Goal: Task Accomplishment & Management: Use online tool/utility

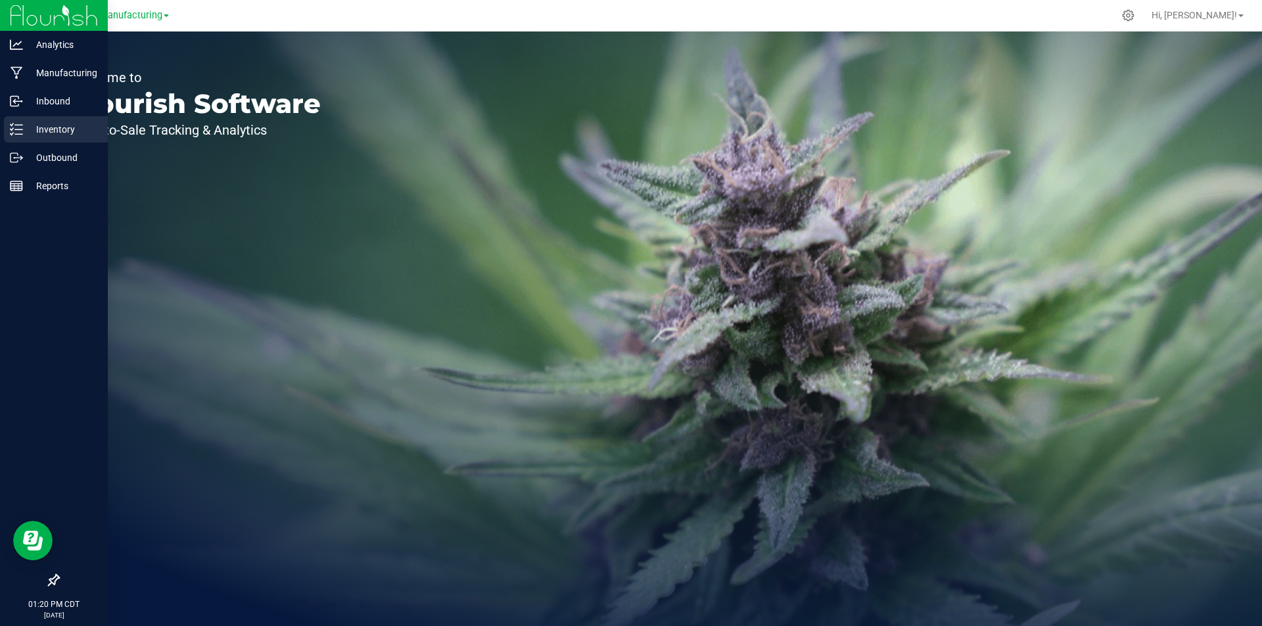
click at [5, 141] on div "Inventory" at bounding box center [56, 129] width 104 height 26
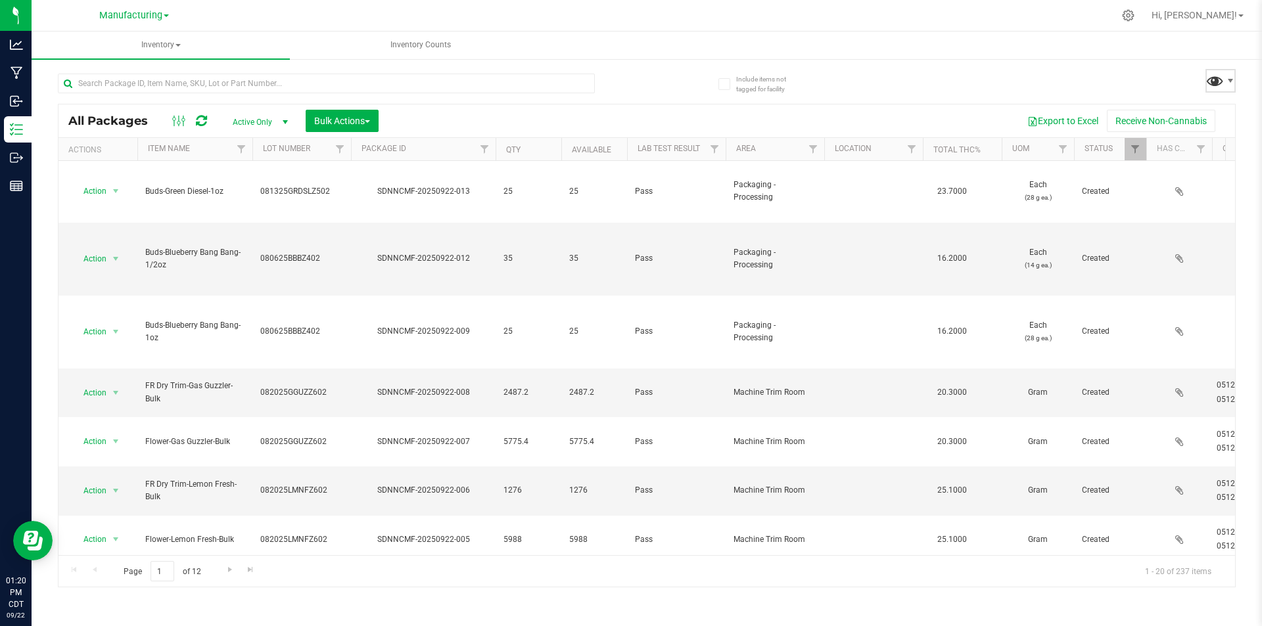
click at [1221, 72] on span at bounding box center [1215, 80] width 19 height 19
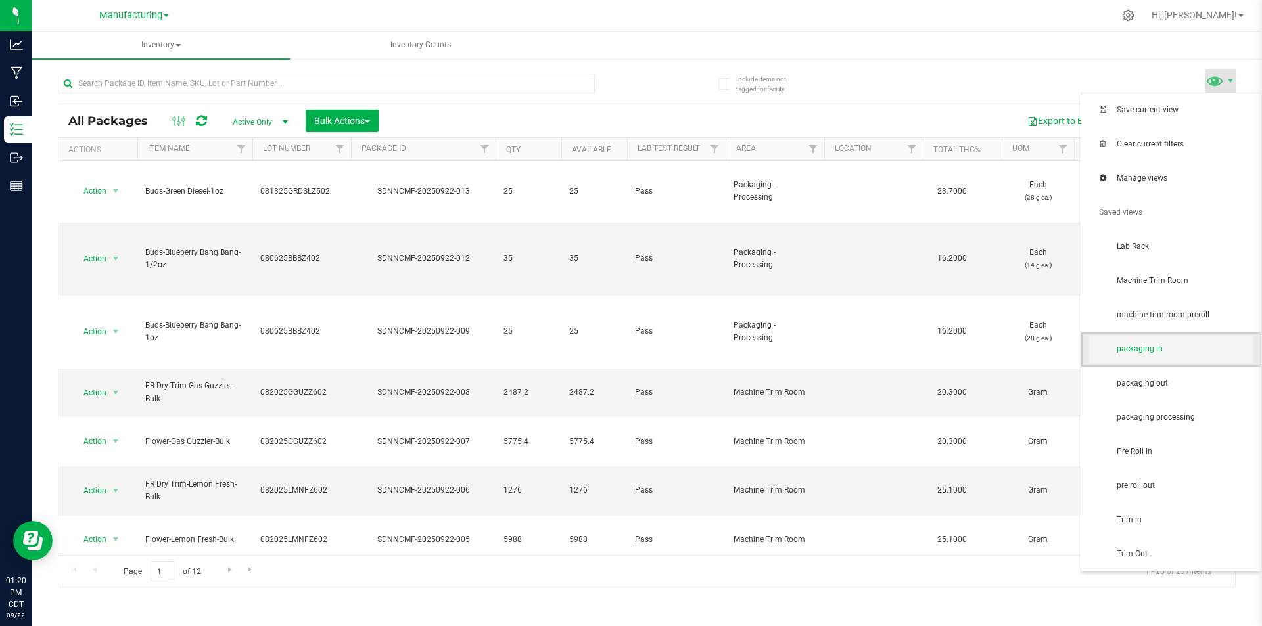
click at [1177, 348] on span "packaging in" at bounding box center [1185, 349] width 137 height 11
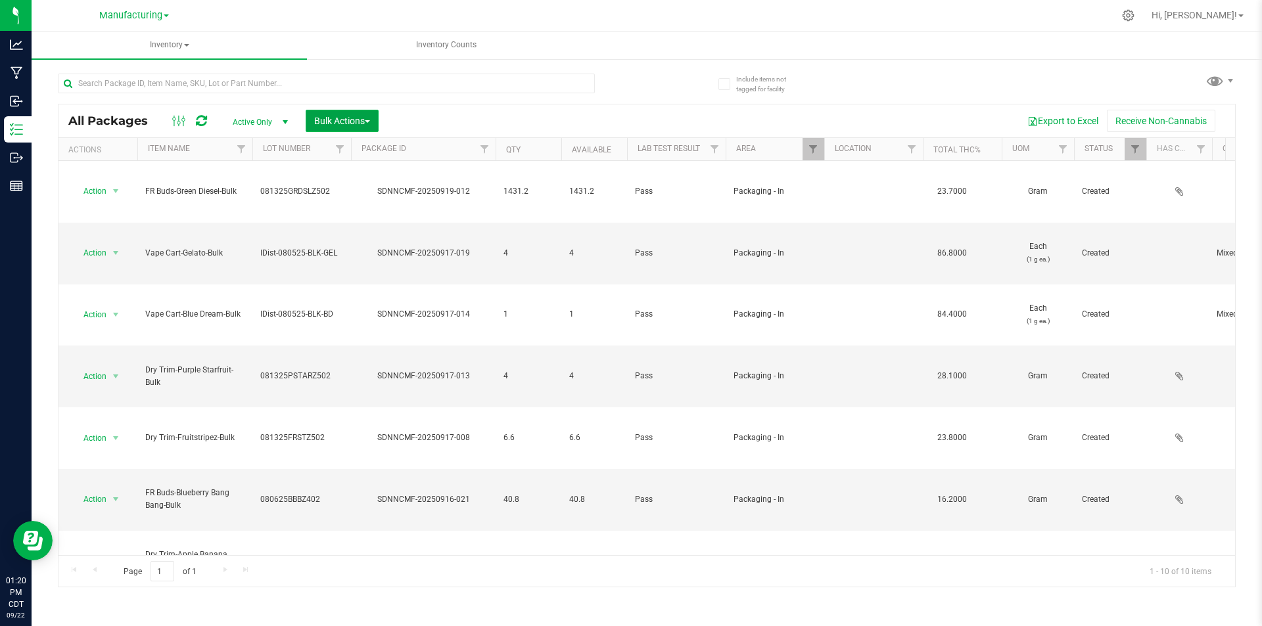
click at [346, 117] on span "Bulk Actions" at bounding box center [342, 121] width 56 height 11
click at [365, 145] on span "Add to manufacturing run" at bounding box center [363, 150] width 99 height 11
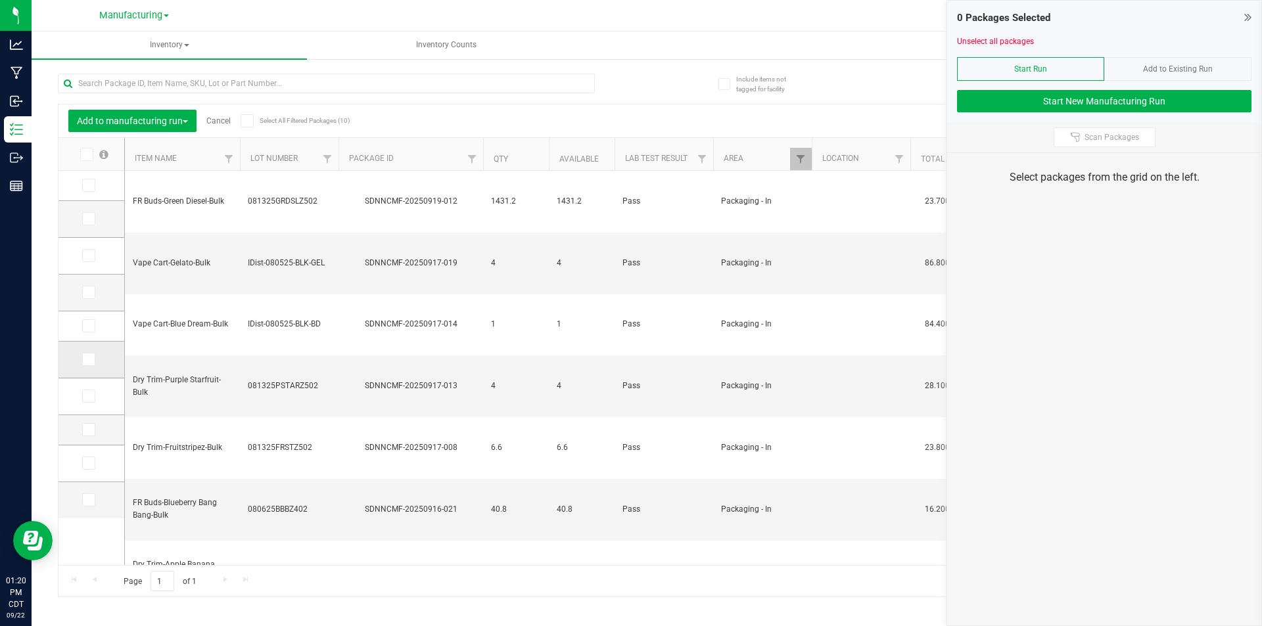
click at [97, 356] on label at bounding box center [91, 359] width 19 height 13
click at [0, 0] on input "checkbox" at bounding box center [0, 0] width 0 height 0
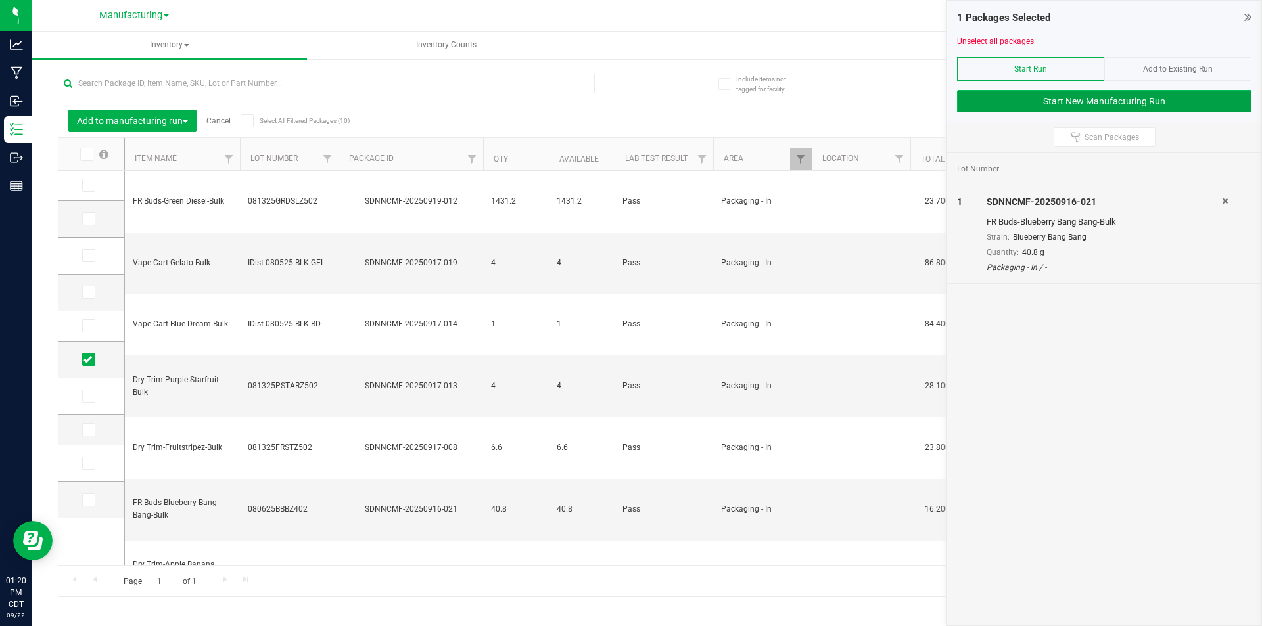
click at [1017, 110] on button "Start New Manufacturing Run" at bounding box center [1104, 101] width 294 height 22
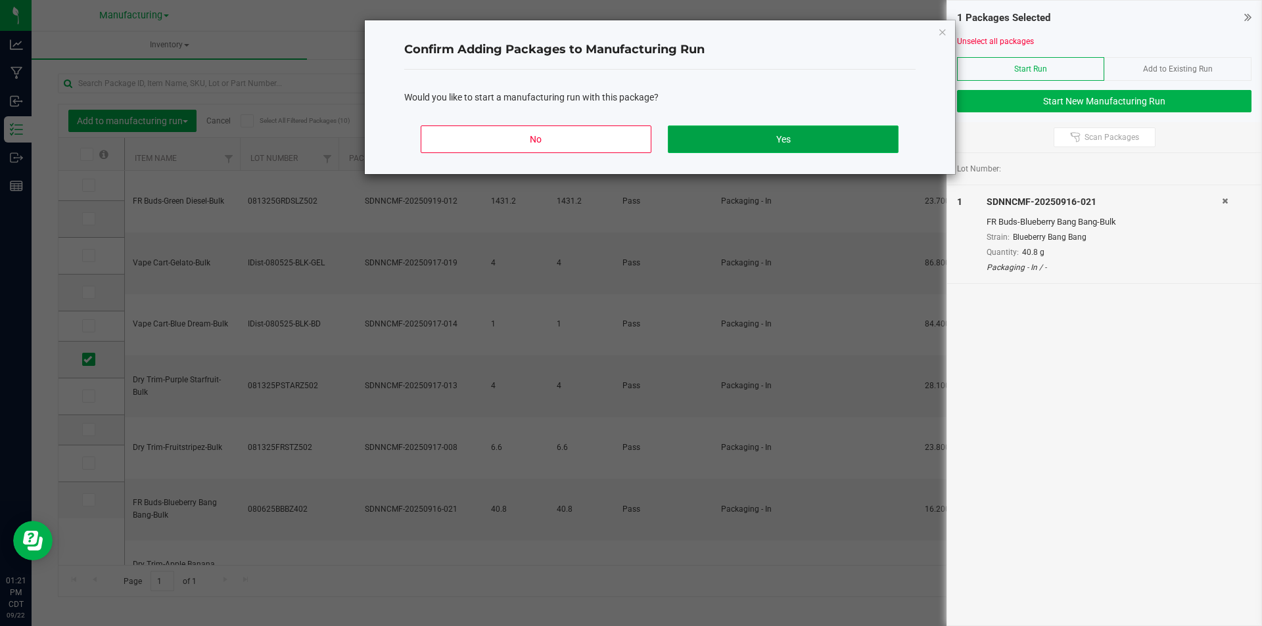
drag, startPoint x: 825, startPoint y: 127, endPoint x: 818, endPoint y: 130, distance: 7.3
click at [818, 130] on button "Yes" at bounding box center [783, 140] width 230 height 28
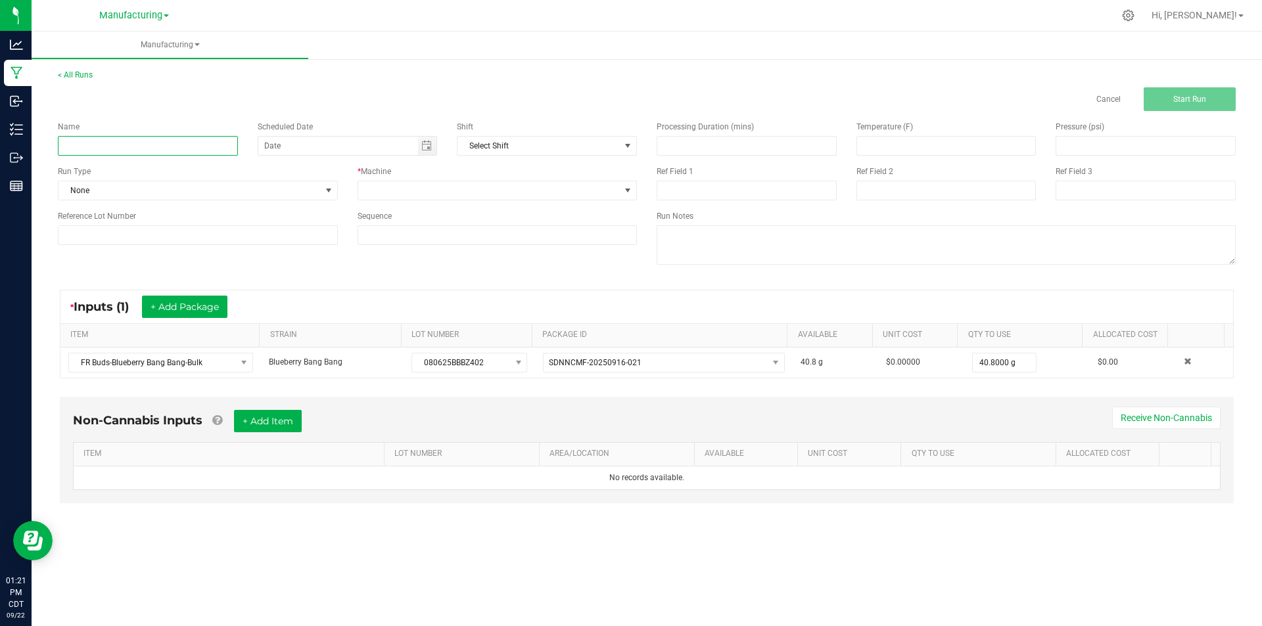
click at [90, 145] on input at bounding box center [148, 146] width 180 height 20
type input "[DATE]-blueberry bang bang dry trim"
click at [268, 199] on span "None" at bounding box center [190, 190] width 262 height 18
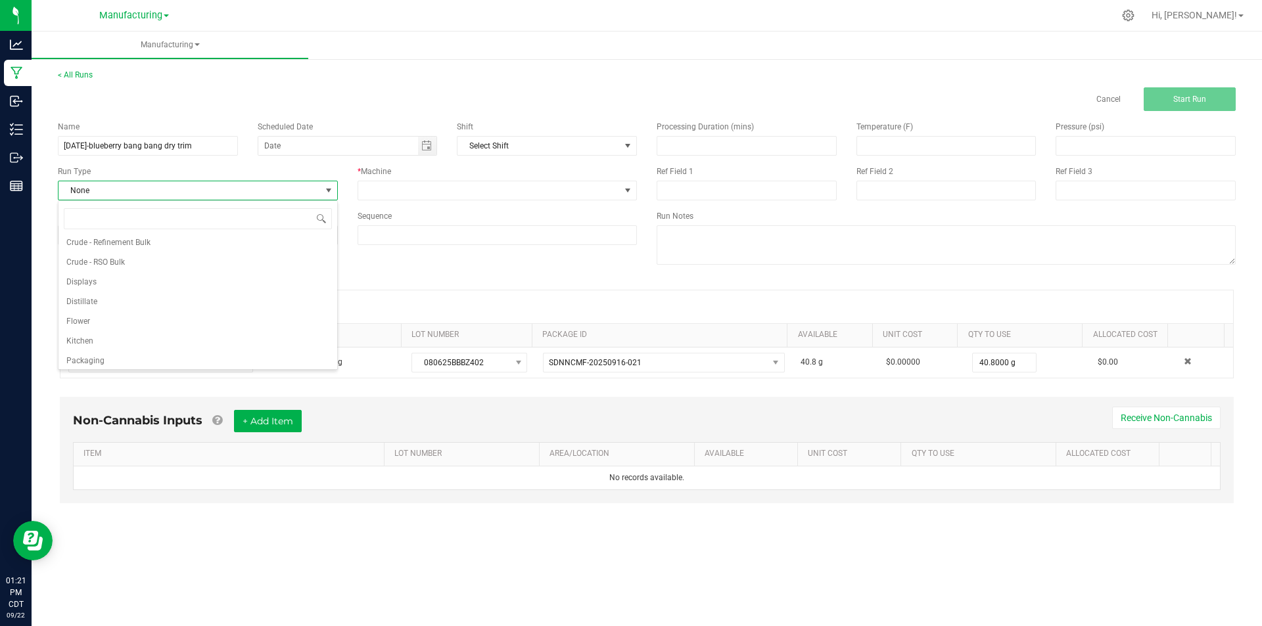
scroll to position [66, 0]
click at [143, 333] on li "Packaging" at bounding box center [198, 338] width 279 height 20
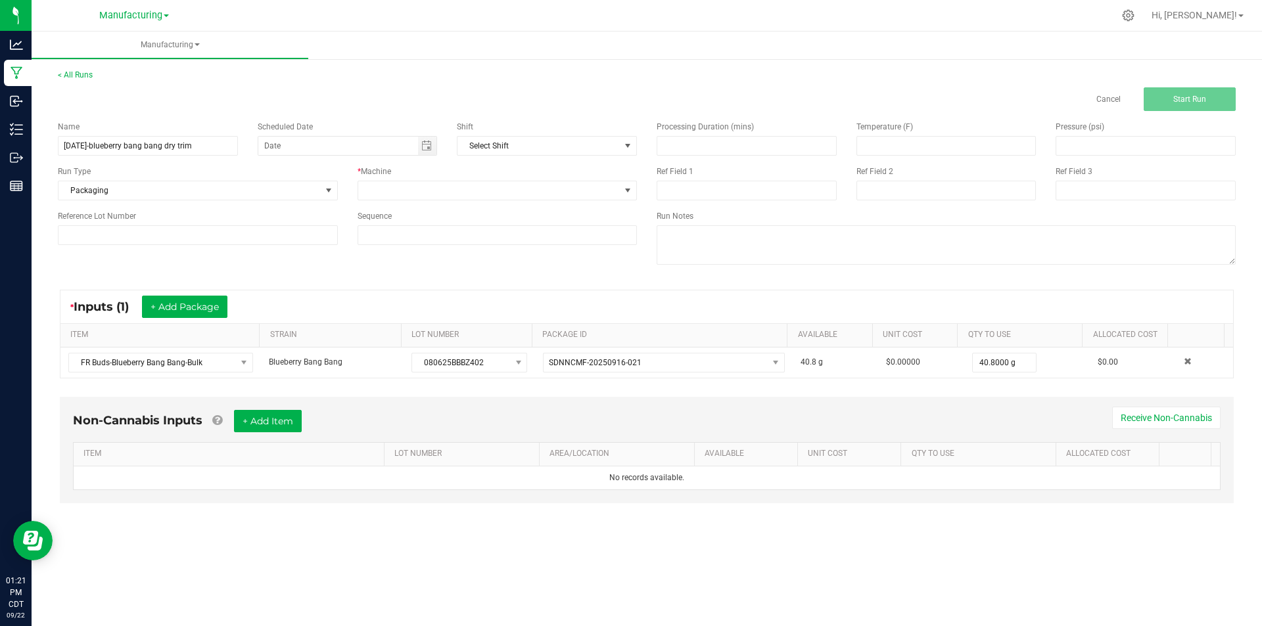
click at [469, 202] on div "Name [DATE]-blueberry bang bang dry trim Scheduled Date Shift Select Shift Run …" at bounding box center [347, 183] width 599 height 144
click at [524, 174] on div "* Machine" at bounding box center [498, 172] width 280 height 12
click at [491, 197] on span at bounding box center [489, 190] width 262 height 18
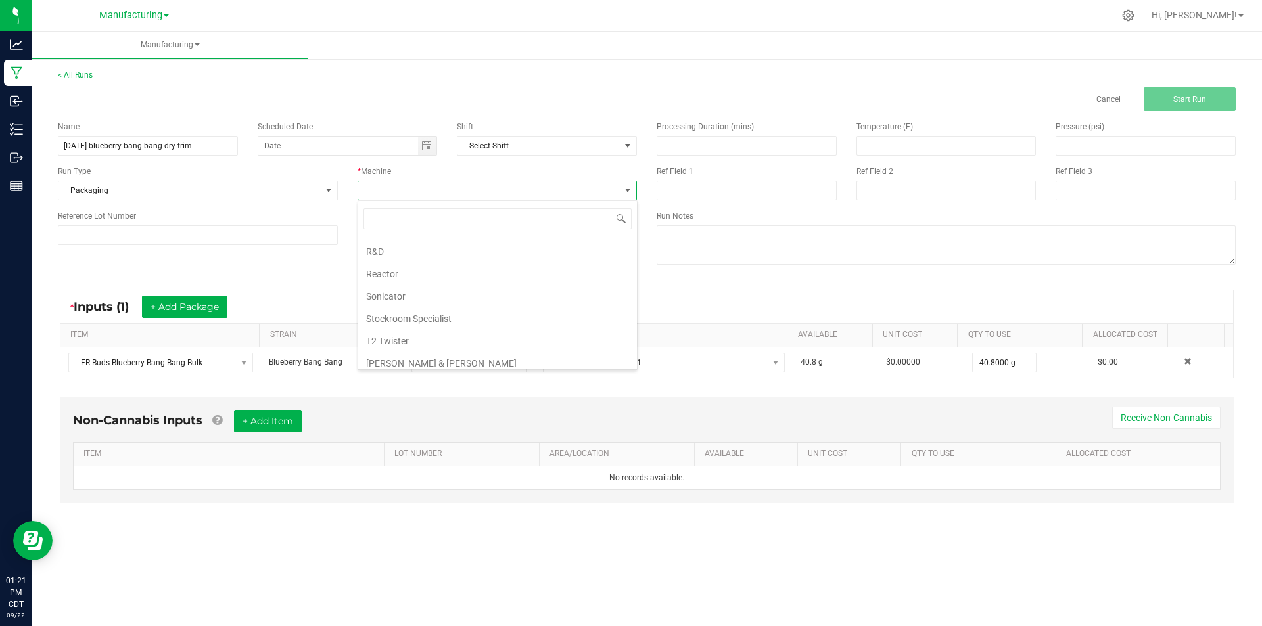
scroll to position [131, 0]
click at [437, 250] on li "Packaging" at bounding box center [497, 250] width 279 height 22
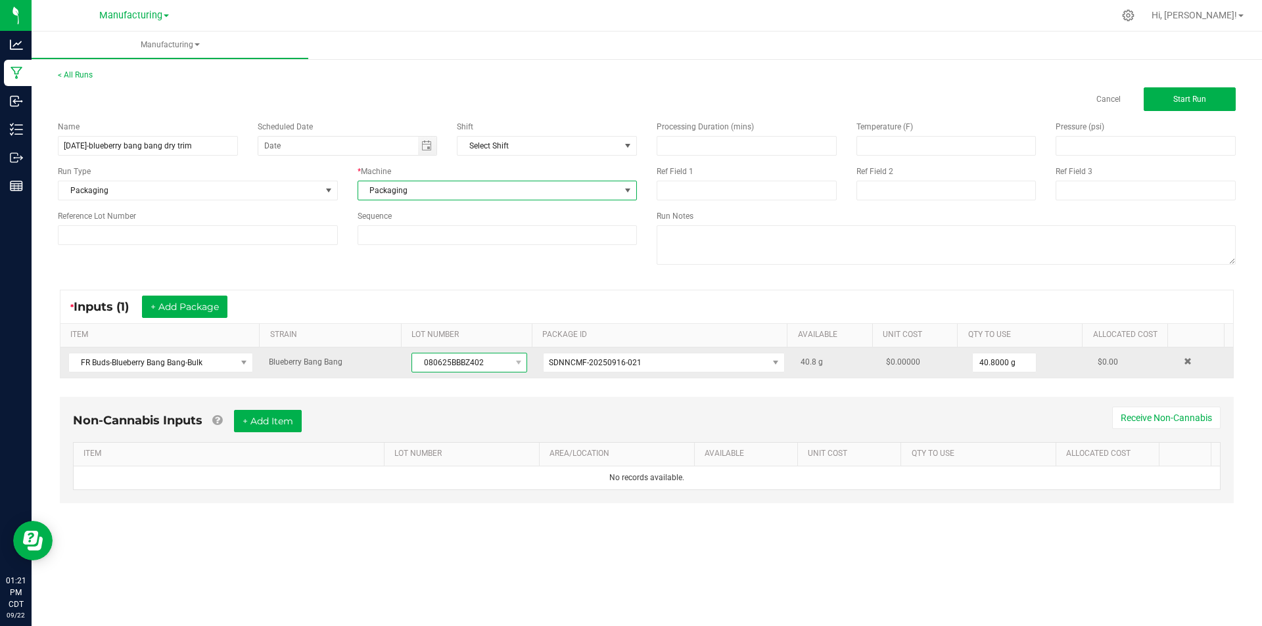
click at [442, 356] on span "080625BBBZ402" at bounding box center [461, 363] width 98 height 18
type input "080625BBBZ402"
click at [1004, 355] on input "40.8" at bounding box center [1004, 363] width 63 height 18
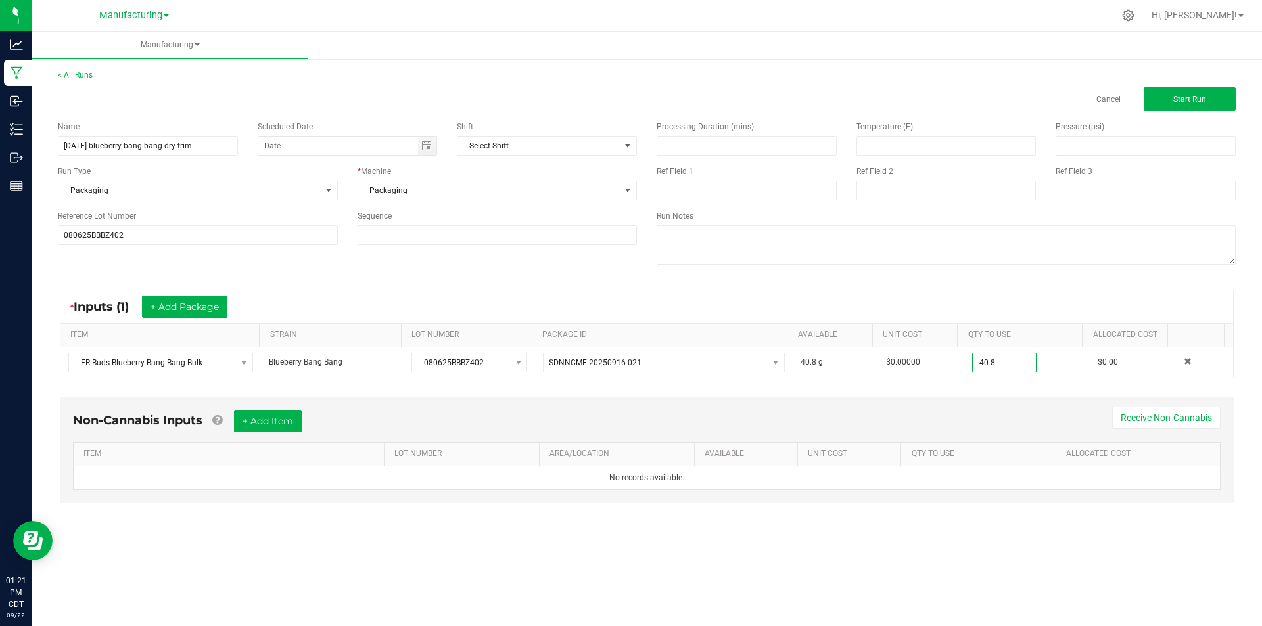
type input "40.8000 g"
click at [1048, 283] on div "* Inputs (1) + Add Package ITEM STRAIN LOT NUMBER PACKAGE ID AVAILABLE Unit Cos…" at bounding box center [647, 334] width 1198 height 112
click at [1166, 98] on button "Start Run" at bounding box center [1190, 99] width 92 height 24
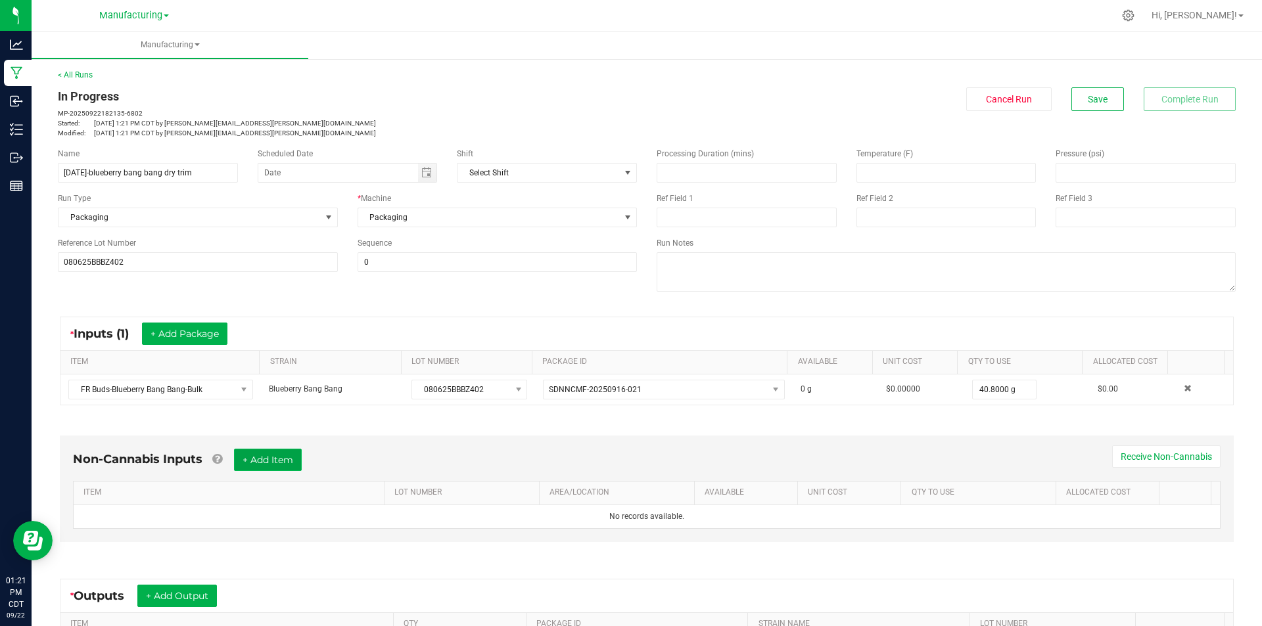
click at [273, 463] on button "+ Add Item" at bounding box center [268, 460] width 68 height 22
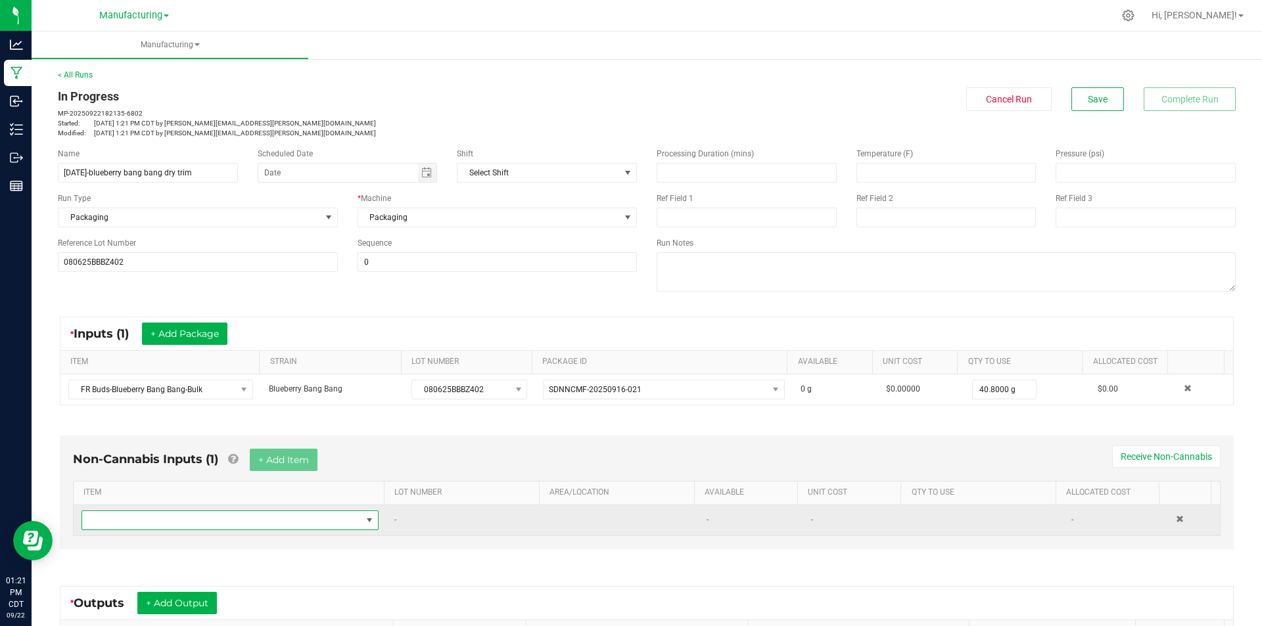
click at [256, 515] on span "NO DATA FOUND" at bounding box center [221, 520] width 279 height 18
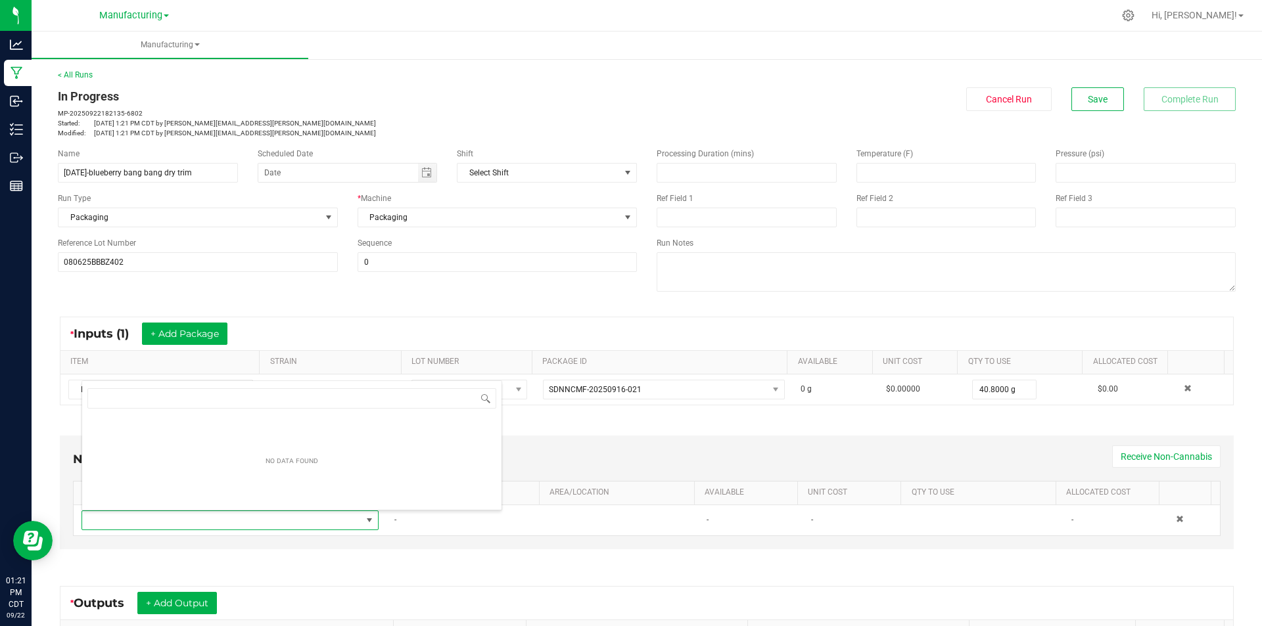
scroll to position [20, 289]
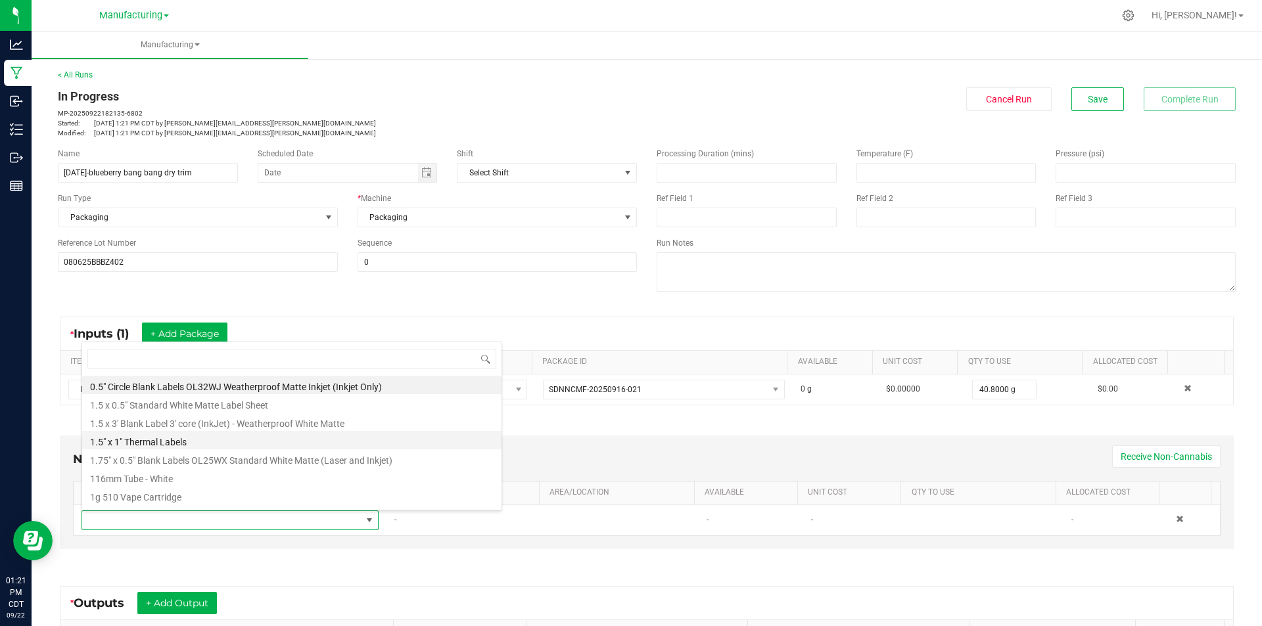
click at [209, 433] on li "1.5" x 1" Thermal Labels" at bounding box center [291, 440] width 419 height 18
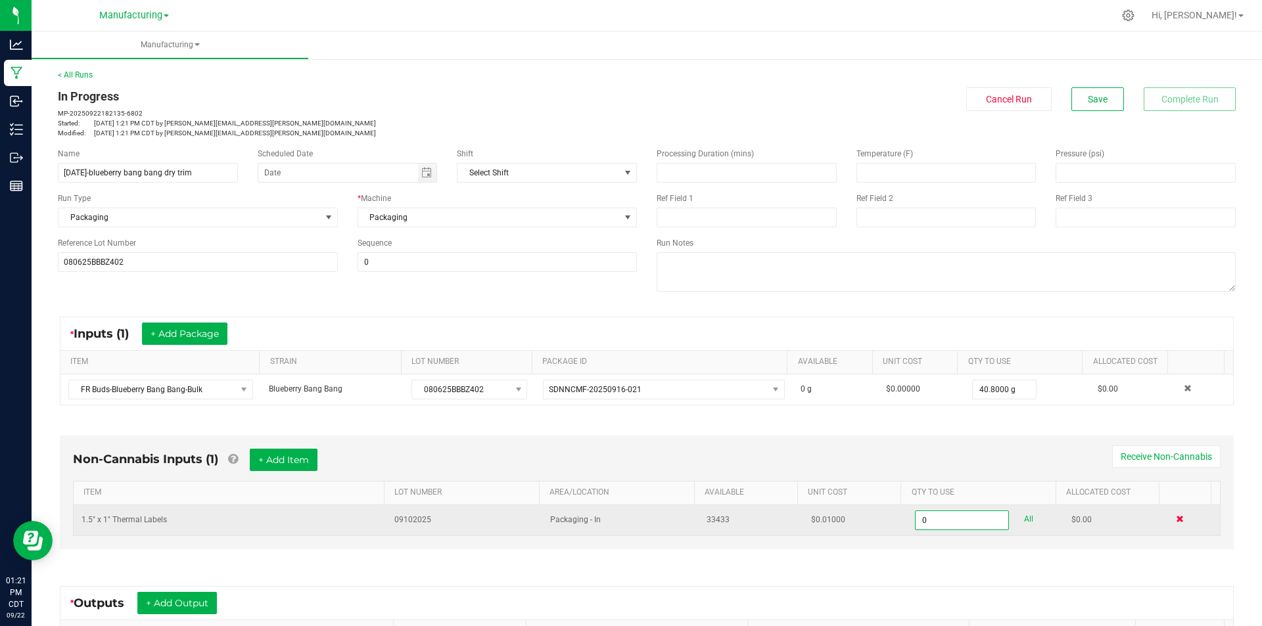
type input "0 ea"
click at [1176, 519] on span at bounding box center [1180, 519] width 8 height 8
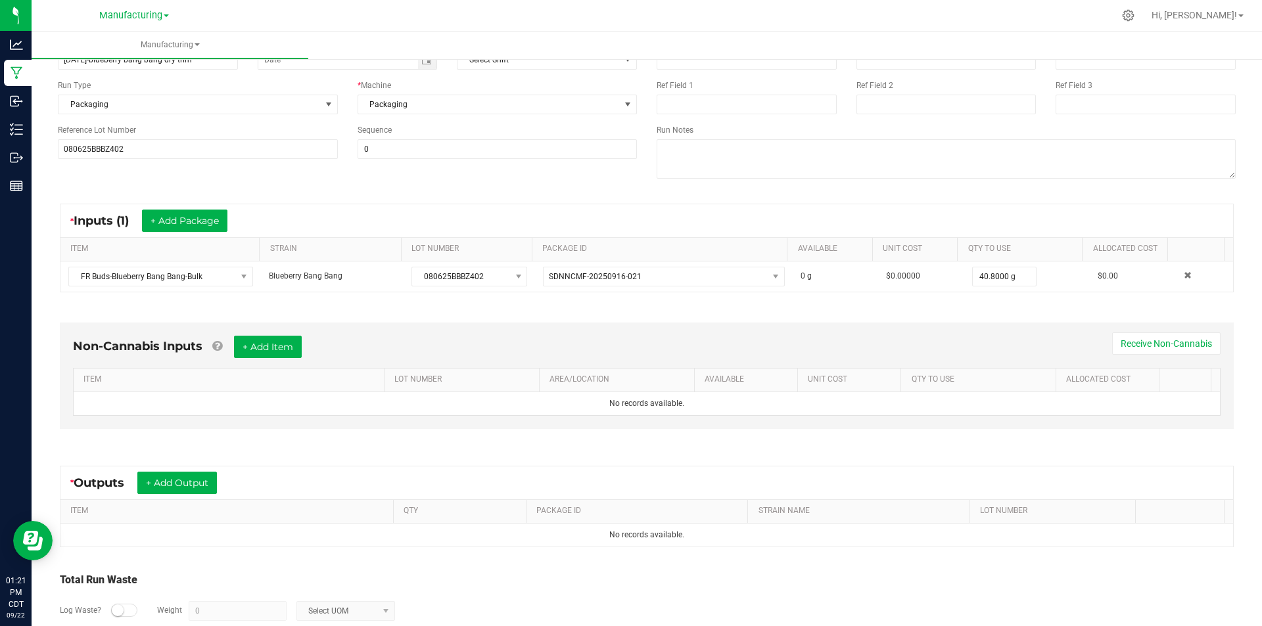
scroll to position [184, 0]
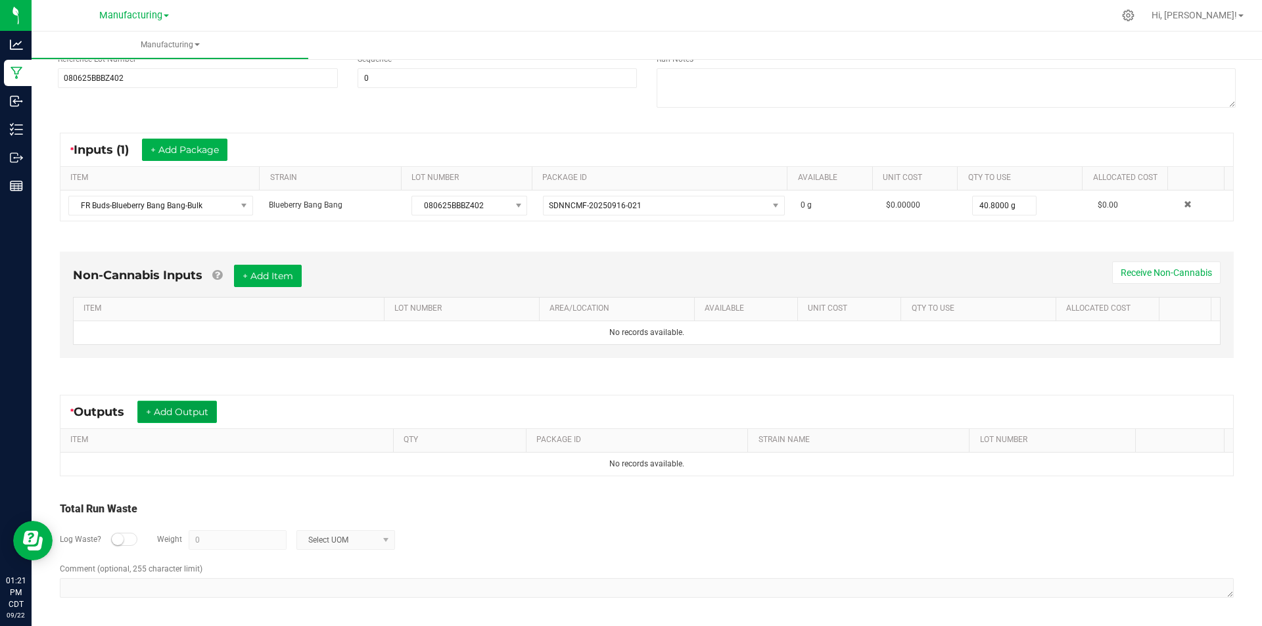
click at [197, 412] on button "+ Add Output" at bounding box center [177, 412] width 80 height 22
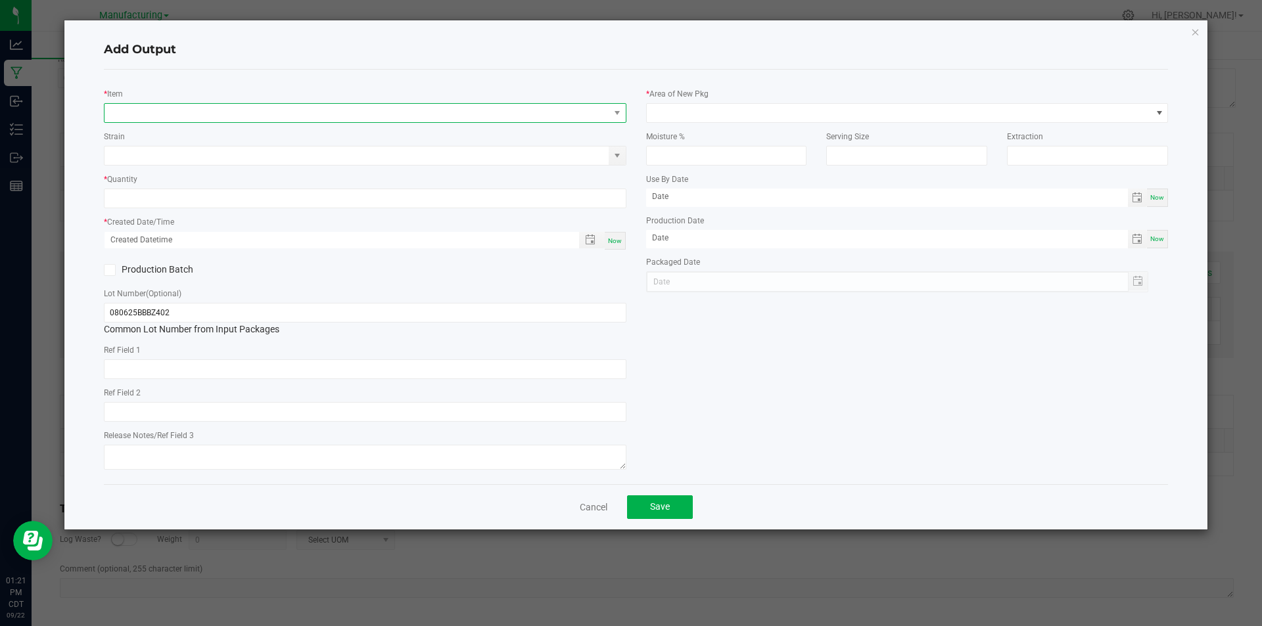
click at [327, 118] on span "NO DATA FOUND" at bounding box center [357, 113] width 505 height 18
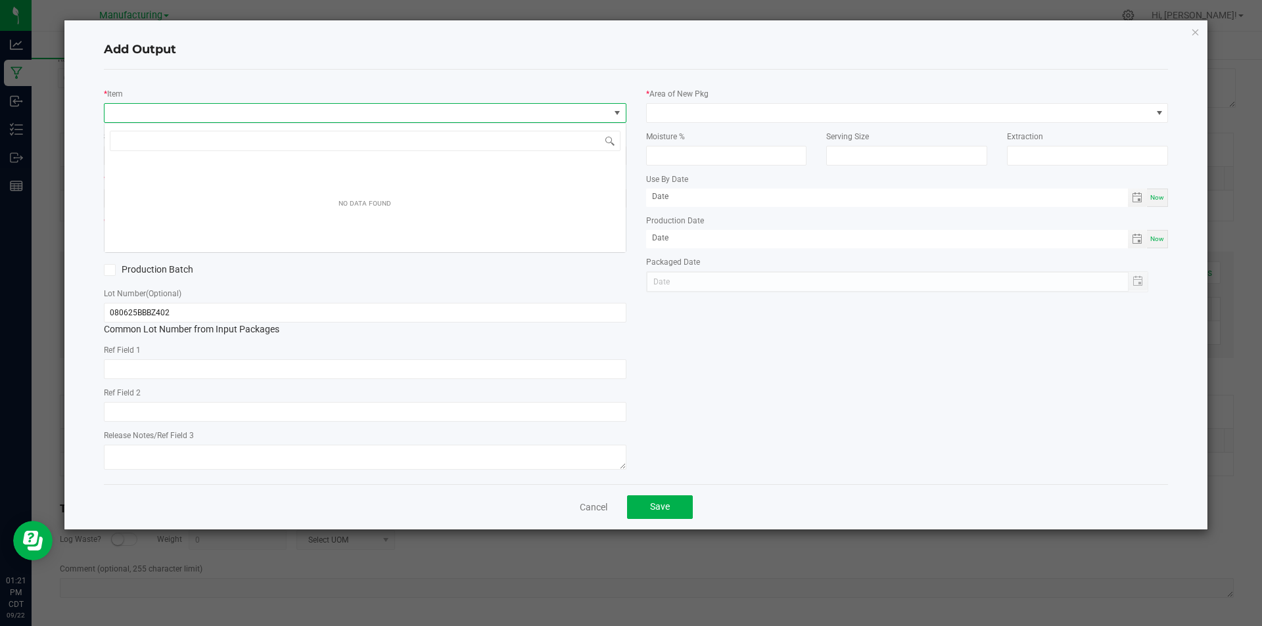
scroll to position [20, 523]
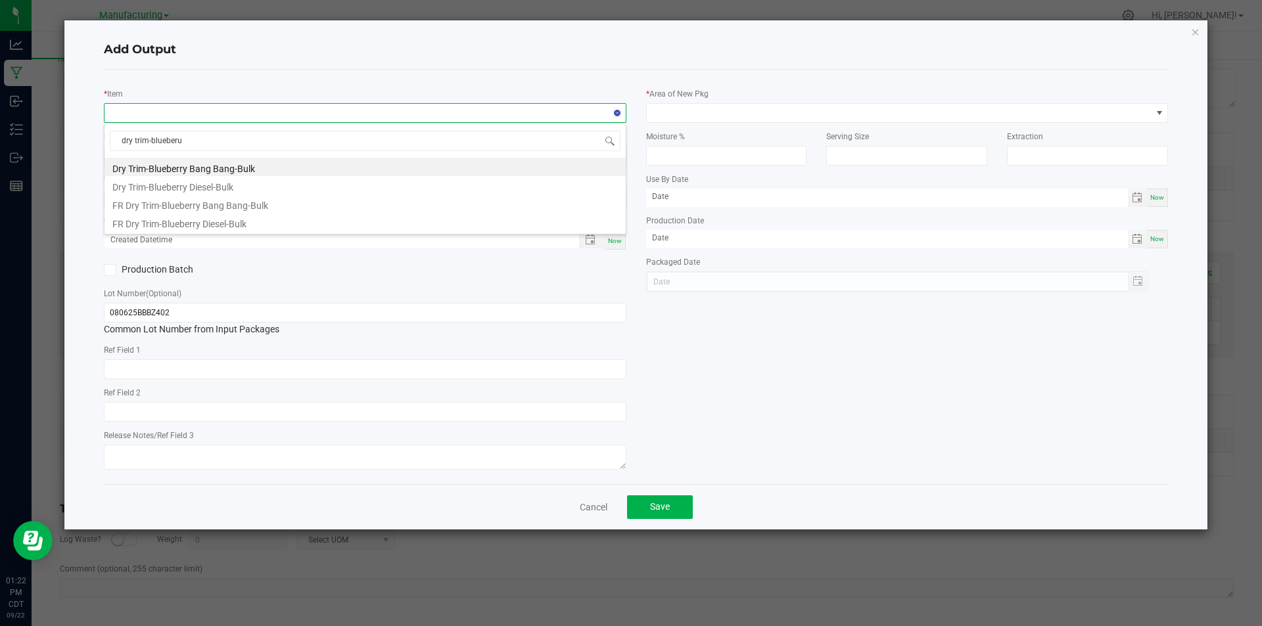
type input "dry trim-blueber"
click at [250, 170] on li "Dry Trim-Blueberry Bang Bang-Bulk" at bounding box center [365, 167] width 521 height 18
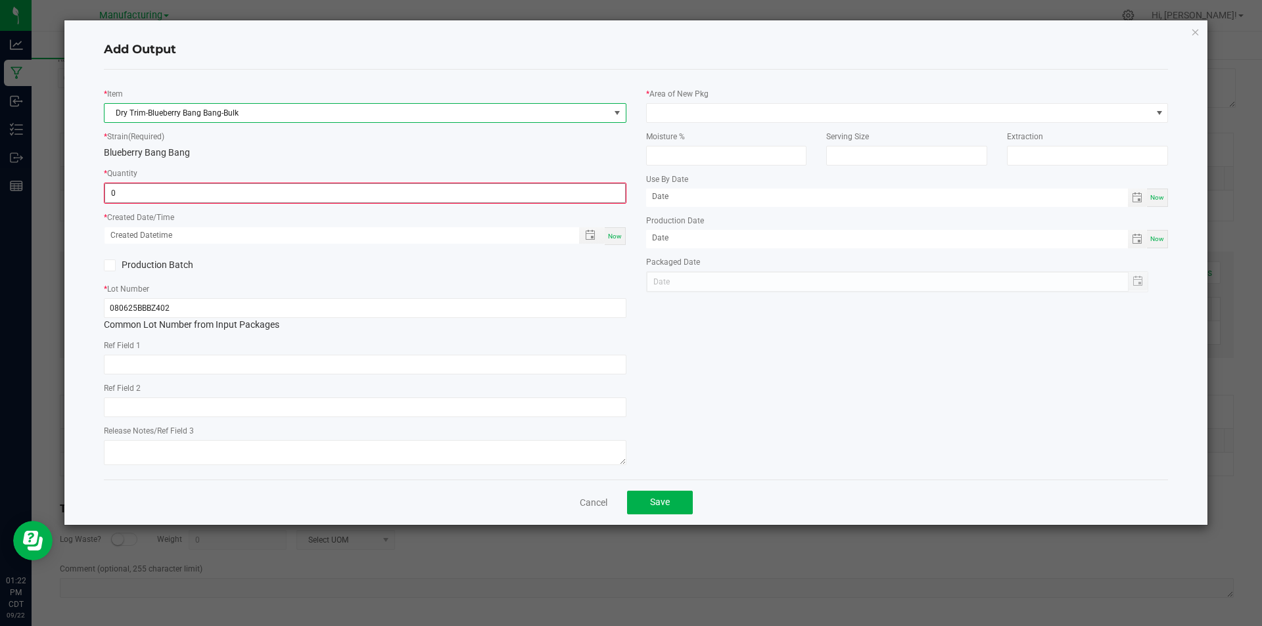
click at [235, 192] on input "0" at bounding box center [365, 193] width 520 height 18
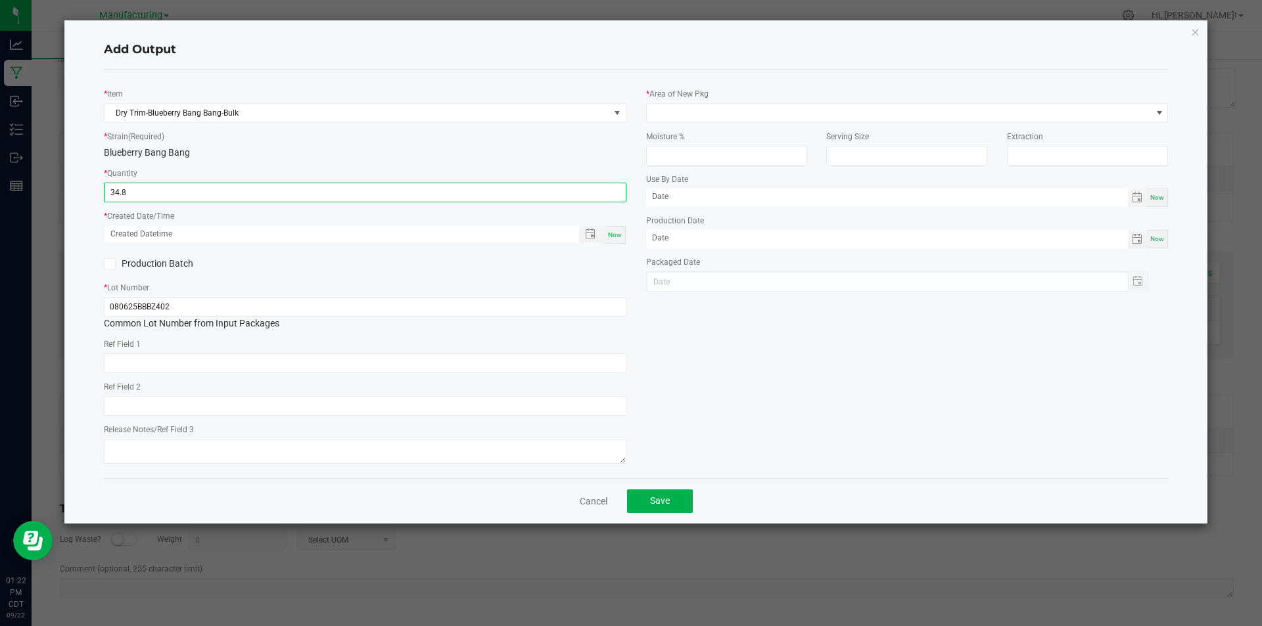
type input "34.8000 g"
click at [623, 240] on div "Now" at bounding box center [615, 235] width 21 height 18
type input "[DATE] 1:22 PM"
type input "[DATE]"
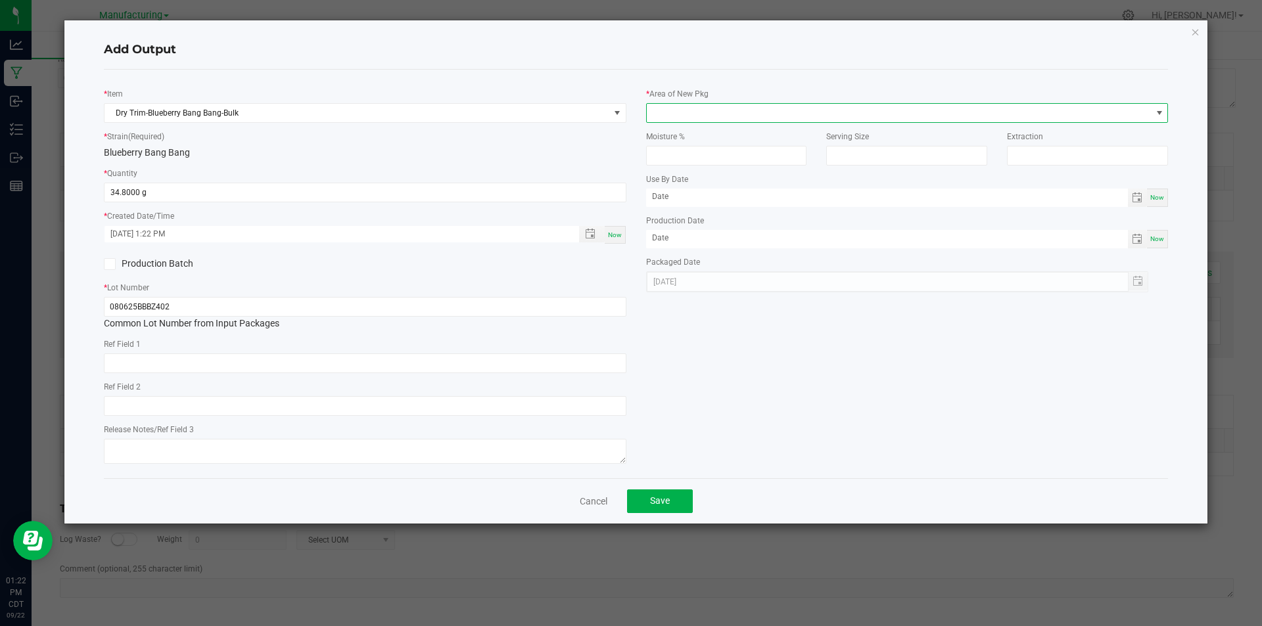
click at [690, 116] on span at bounding box center [899, 113] width 505 height 18
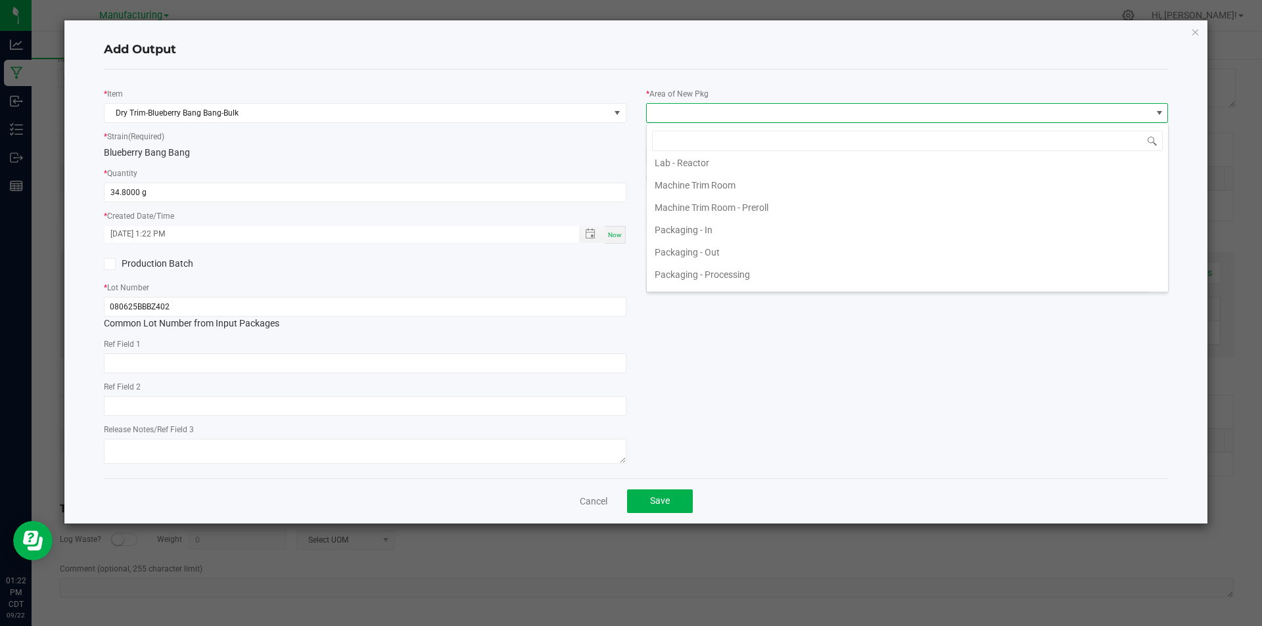
scroll to position [394, 0]
click at [717, 180] on li "Packaging - In" at bounding box center [907, 177] width 521 height 22
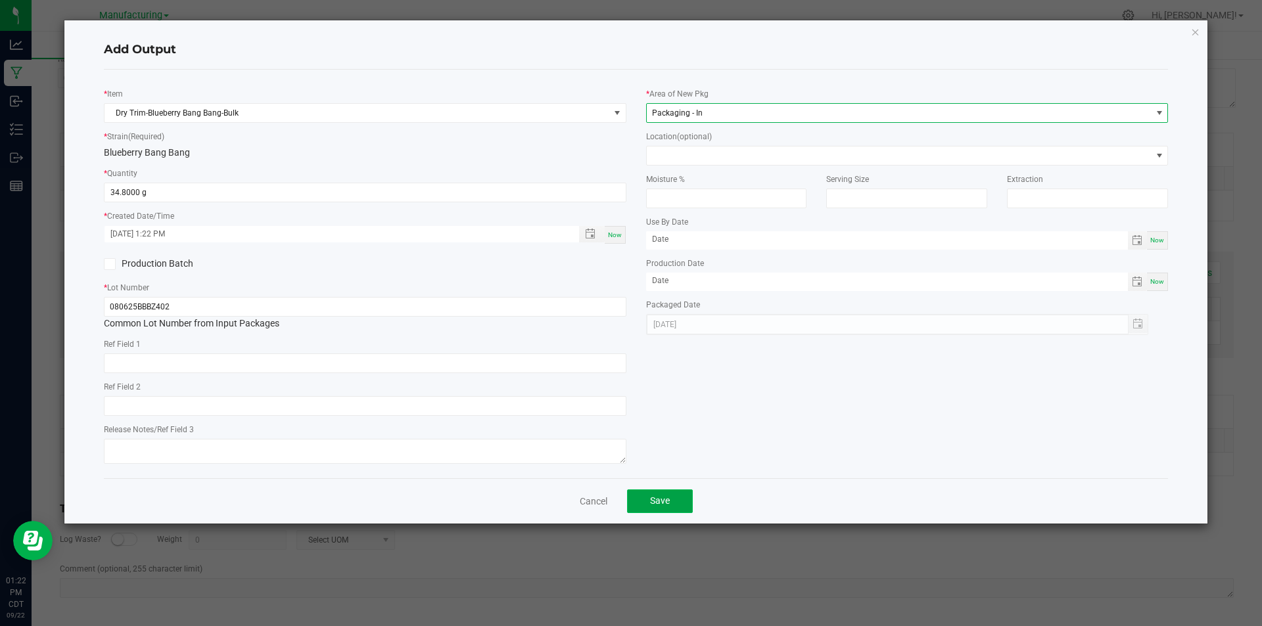
click at [679, 512] on button "Save" at bounding box center [660, 502] width 66 height 24
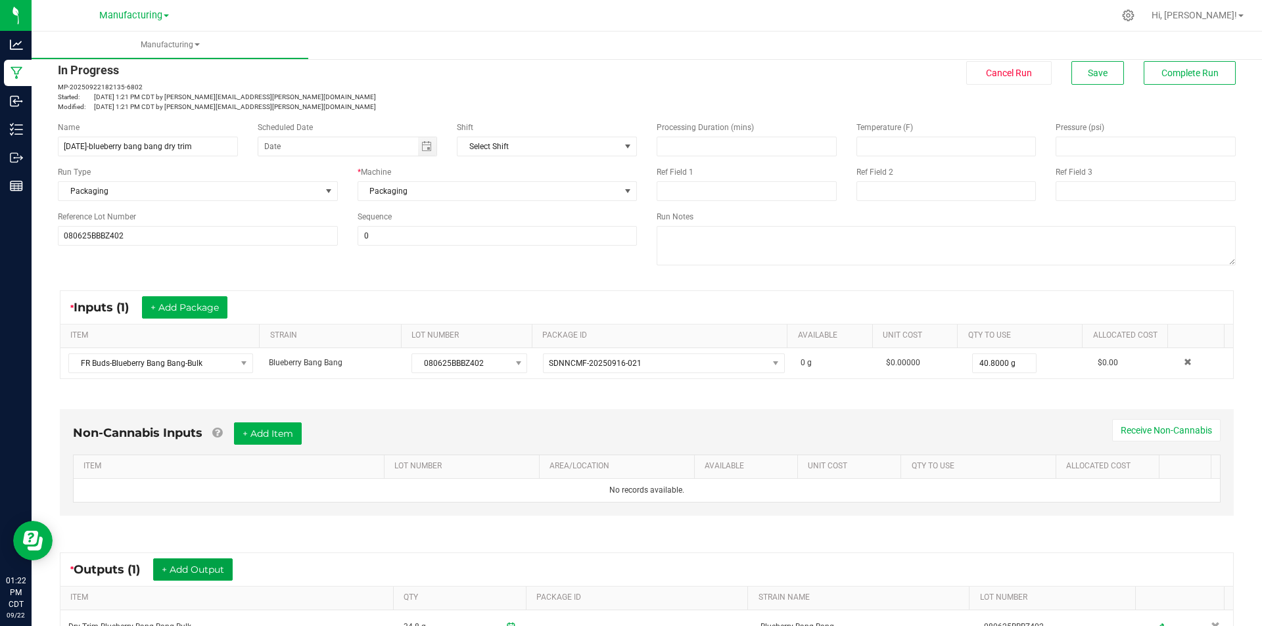
scroll to position [0, 0]
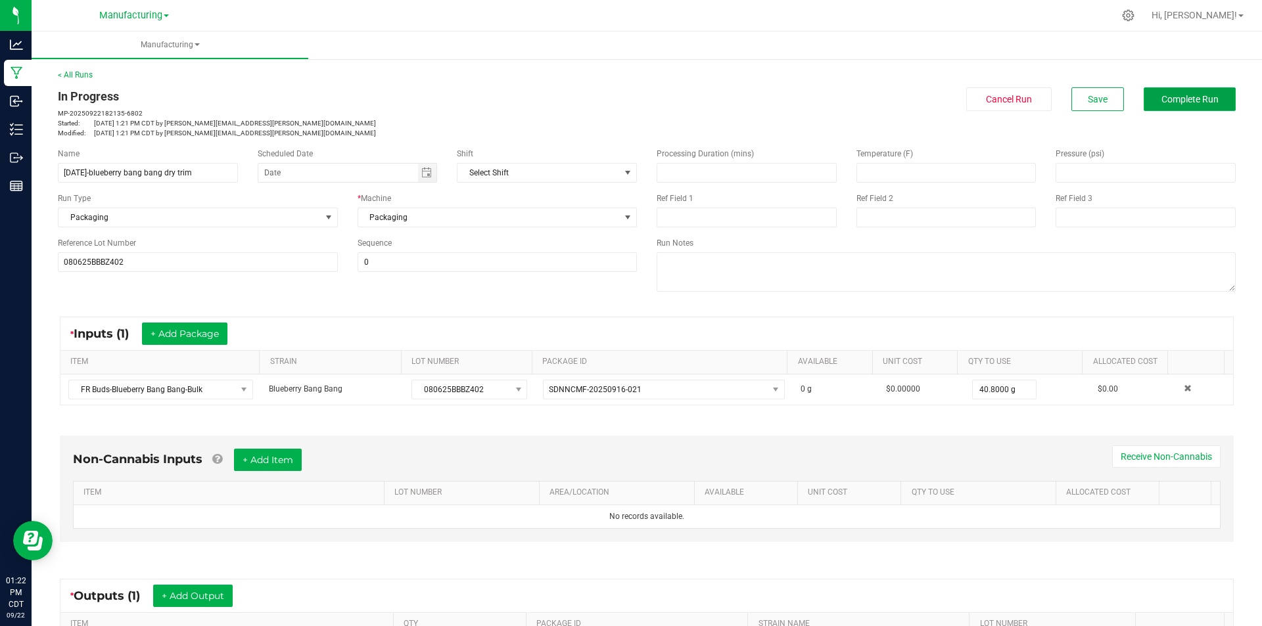
click at [1174, 110] on button "Complete Run" at bounding box center [1190, 99] width 92 height 24
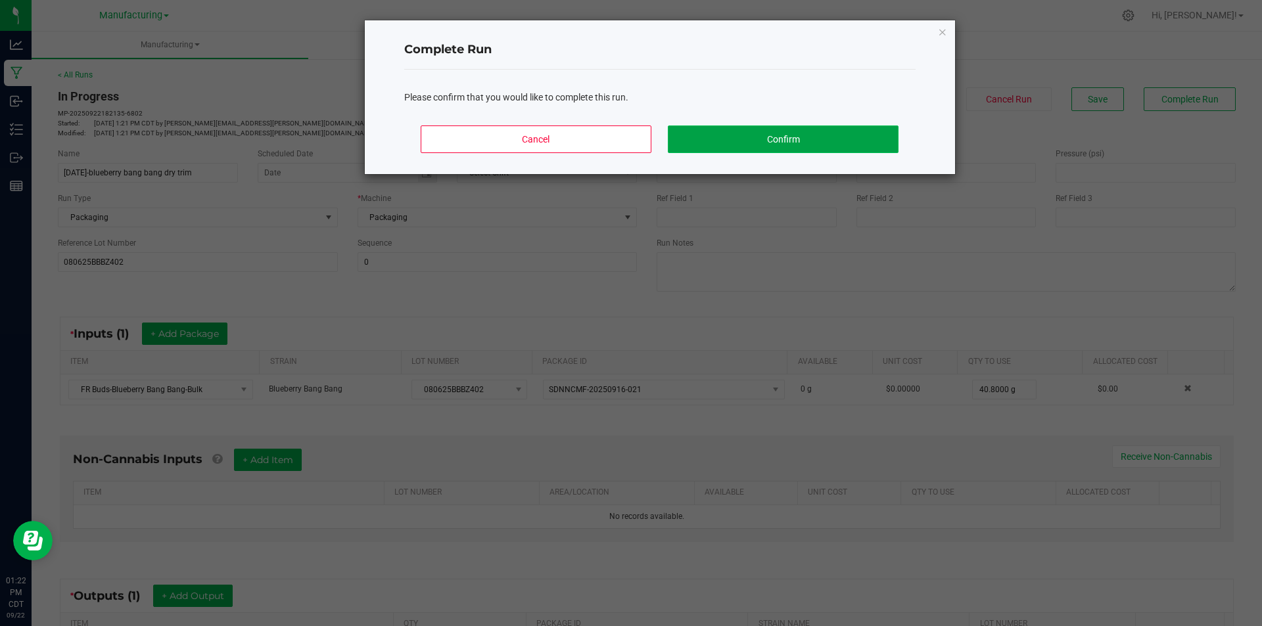
click at [740, 140] on button "Confirm" at bounding box center [783, 140] width 230 height 28
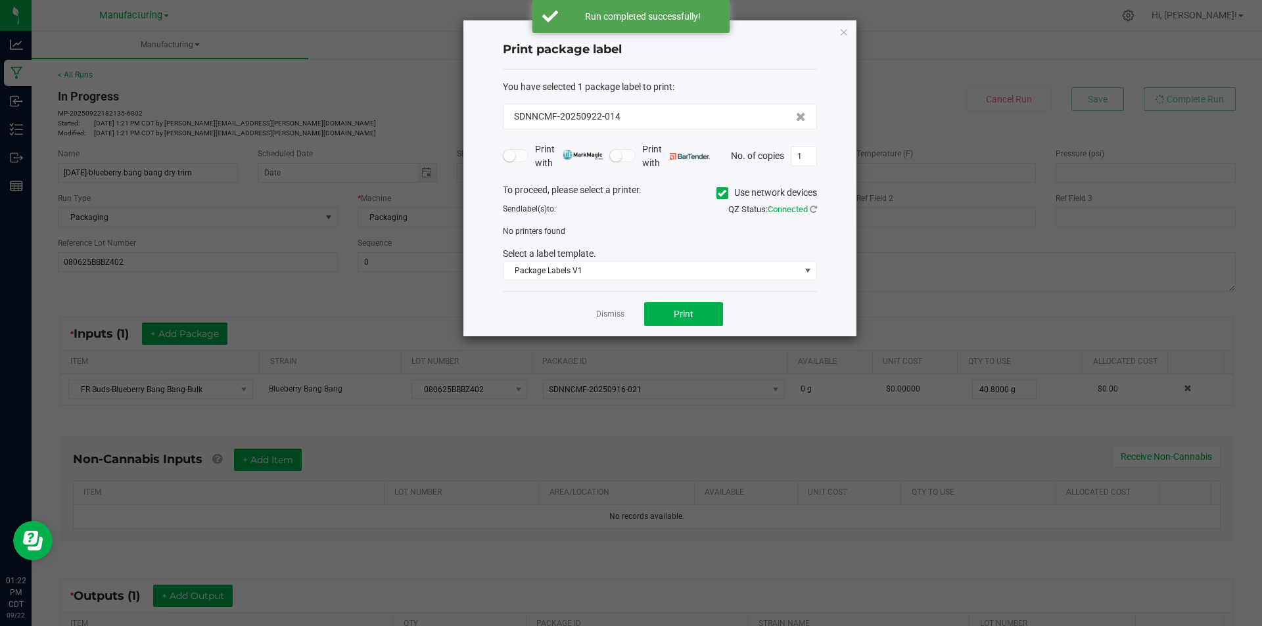
click at [720, 187] on span at bounding box center [723, 193] width 12 height 12
click at [0, 0] on input "Use network devices" at bounding box center [0, 0] width 0 height 0
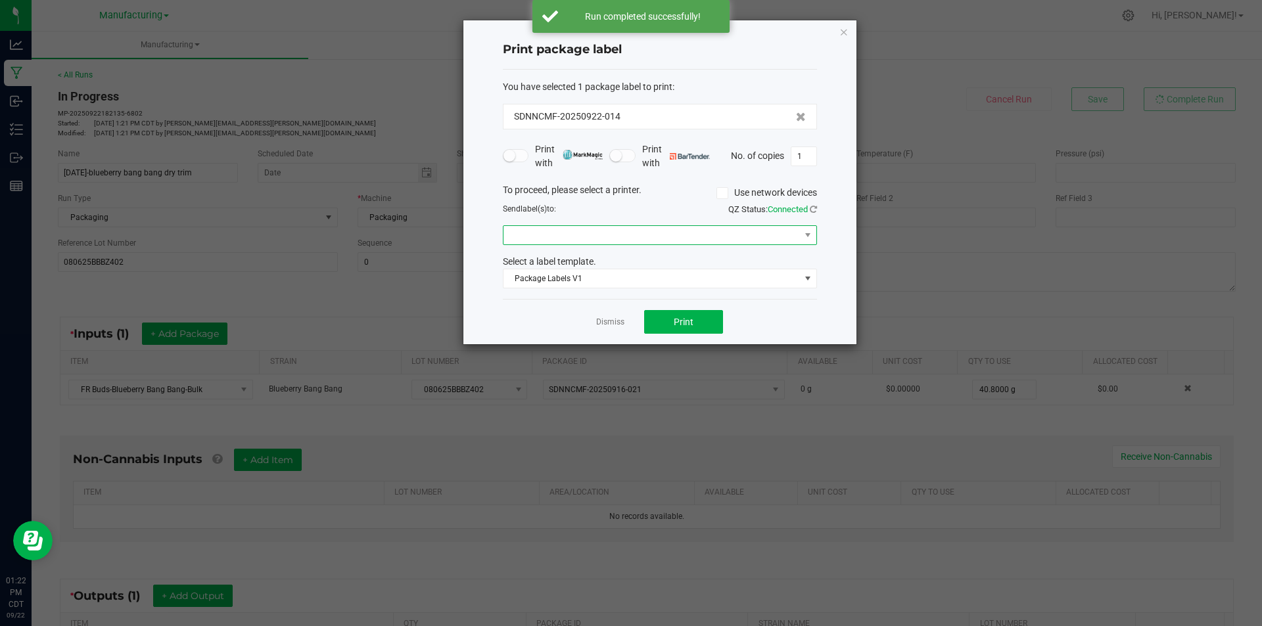
click at [621, 241] on span at bounding box center [652, 235] width 296 height 18
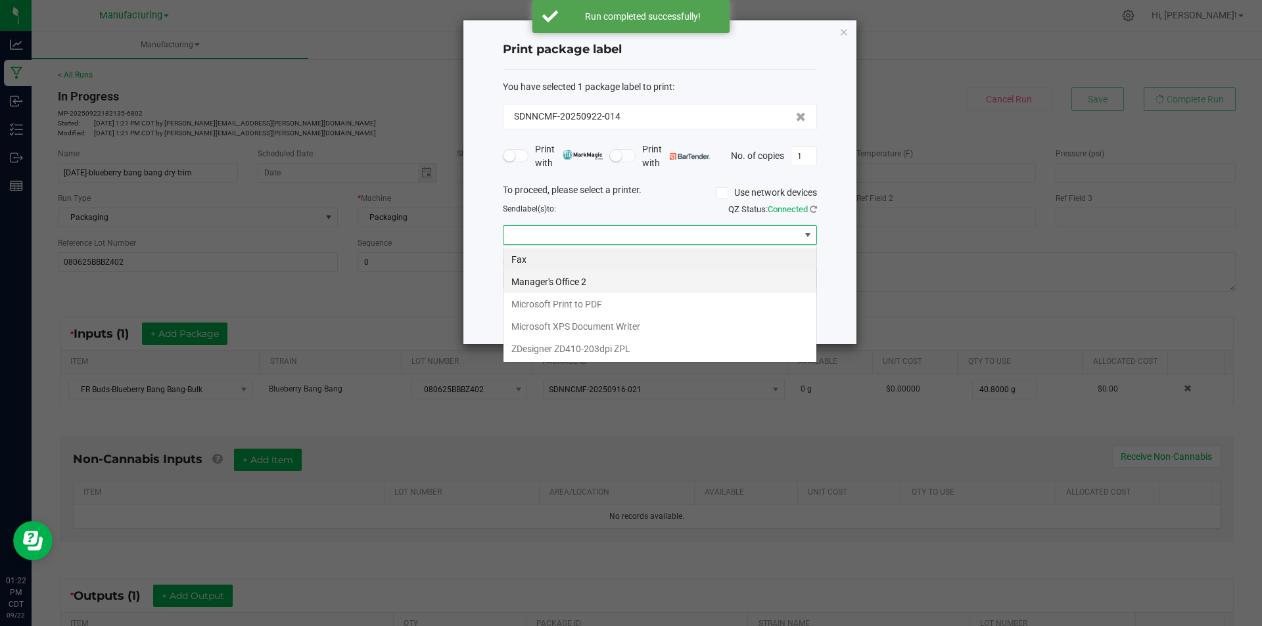
scroll to position [20, 314]
click at [627, 344] on ZPL "ZDesigner ZD410-203dpi ZPL" at bounding box center [660, 349] width 313 height 22
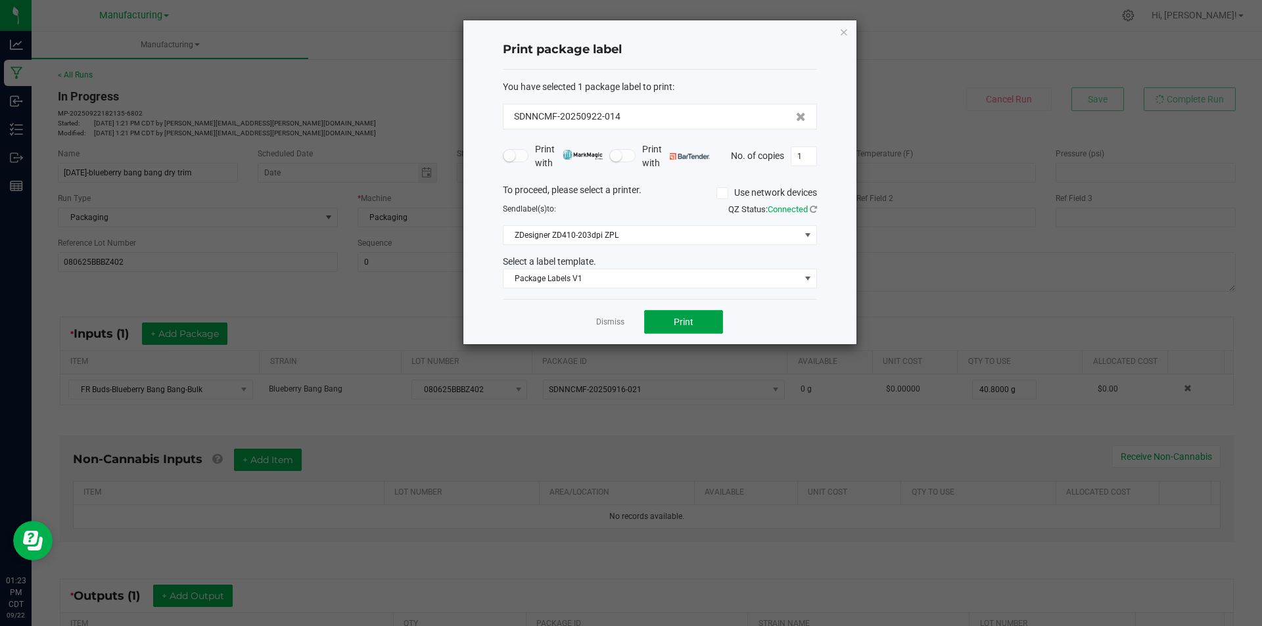
click at [665, 323] on button "Print" at bounding box center [683, 322] width 79 height 24
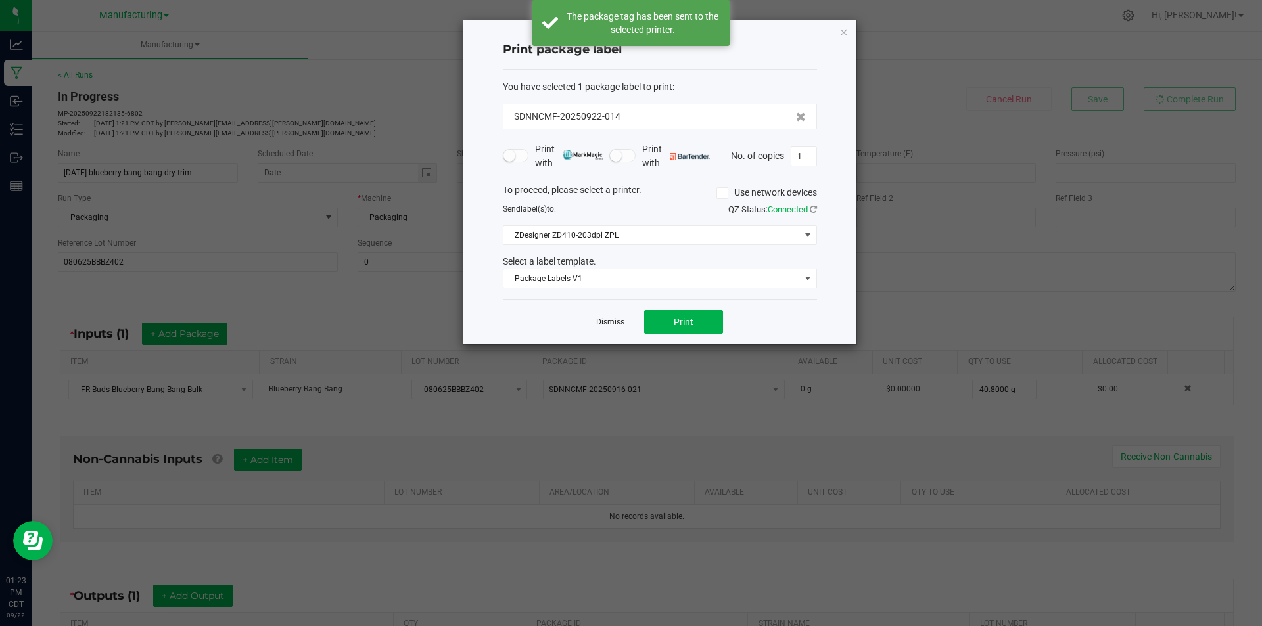
click at [613, 320] on link "Dismiss" at bounding box center [610, 322] width 28 height 11
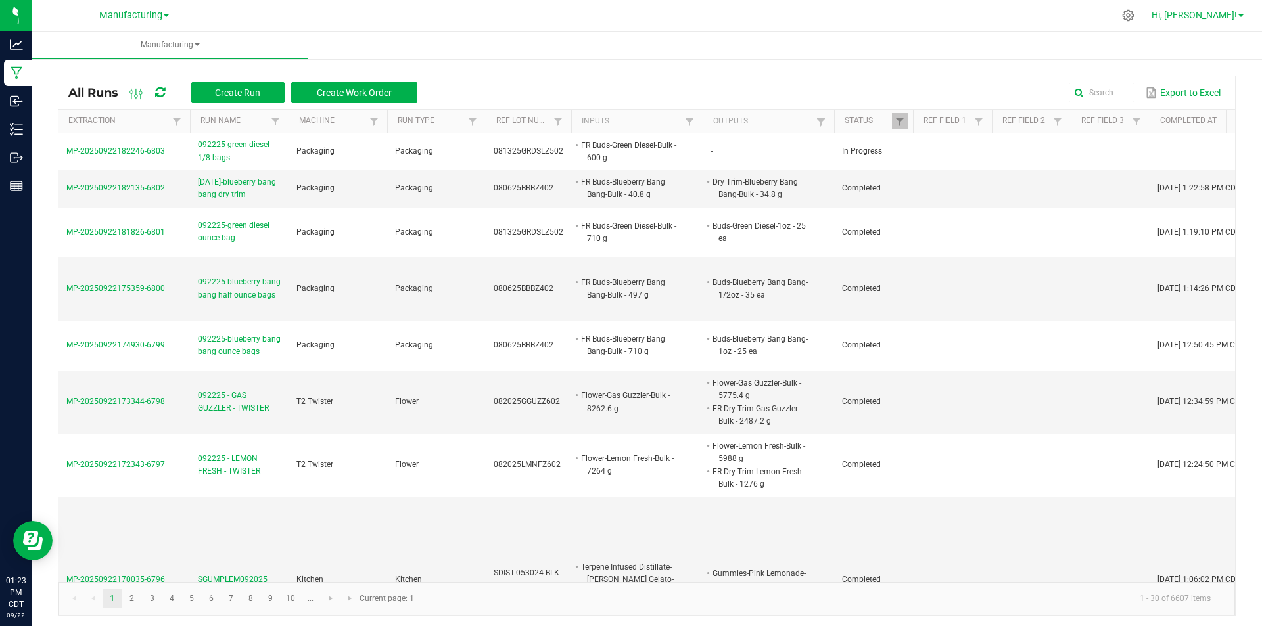
click at [1210, 19] on span "Hi, [PERSON_NAME]!" at bounding box center [1194, 15] width 85 height 11
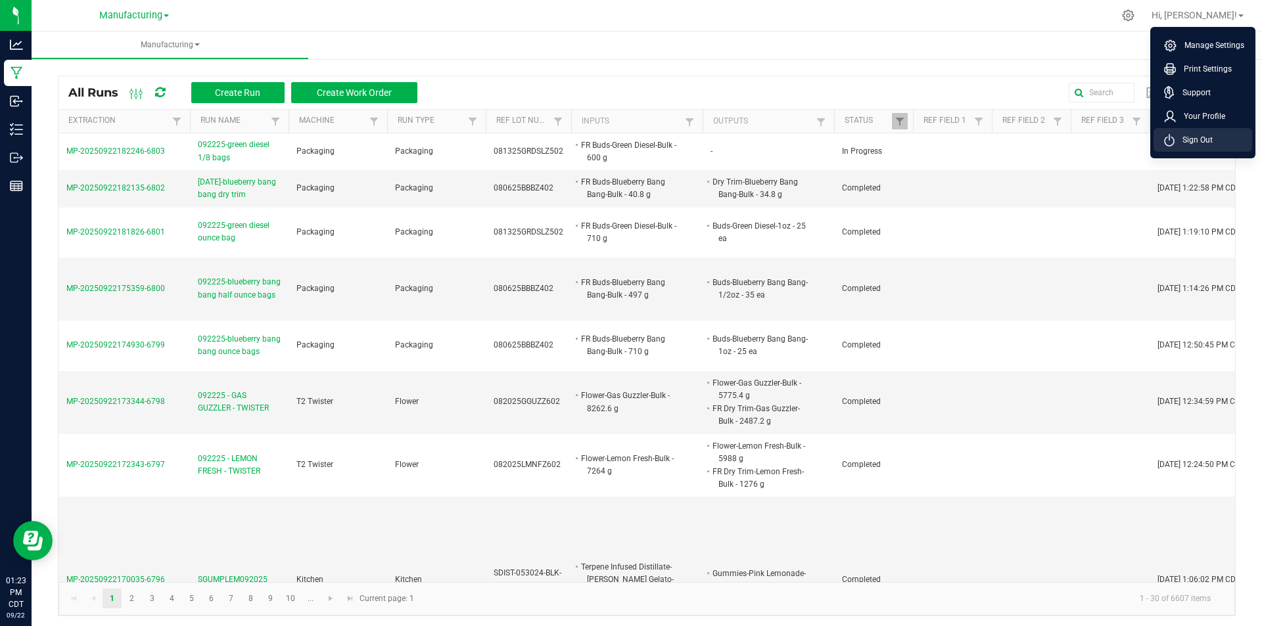
click at [1206, 141] on span "Sign Out" at bounding box center [1194, 139] width 38 height 13
